Goal: Information Seeking & Learning: Learn about a topic

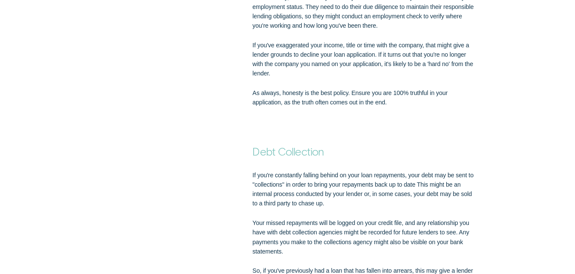
scroll to position [1764, 0]
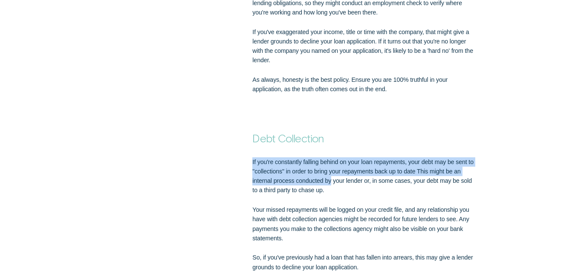
drag, startPoint x: 332, startPoint y: 180, endPoint x: 251, endPoint y: 161, distance: 83.4
click at [251, 161] on div "If you're constantly falling behind on your loan repayments, your debt may be s…" at bounding box center [364, 214] width 230 height 115
copy p "If you're constantly falling behind on your loan repayments, your debt may be s…"
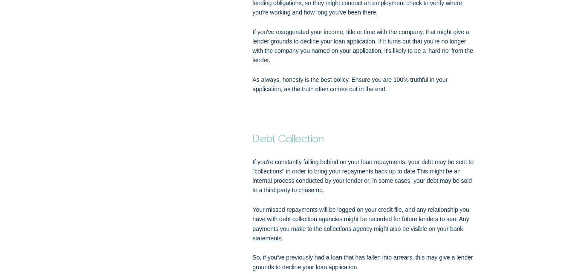
click at [251, 161] on div "If you're constantly falling behind on your loan repayments, your debt may be s…" at bounding box center [364, 214] width 230 height 115
drag, startPoint x: 328, startPoint y: 137, endPoint x: 256, endPoint y: 144, distance: 72.4
click at [256, 144] on p "Debt Collection" at bounding box center [363, 138] width 223 height 14
copy strong "Debt Collection"
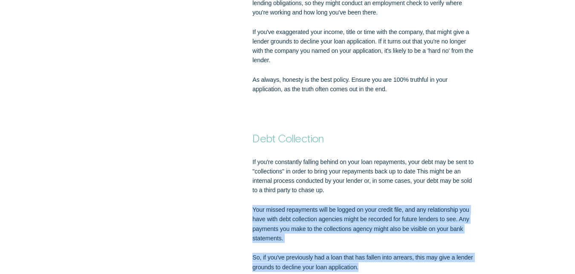
drag, startPoint x: 253, startPoint y: 208, endPoint x: 372, endPoint y: 265, distance: 132.0
click at [372, 265] on div "If you're constantly falling behind on your loan repayments, your debt may be s…" at bounding box center [364, 214] width 230 height 115
copy div "Your missed repayments will be logged on your credit file, and any relationship…"
